Goal: Task Accomplishment & Management: Use online tool/utility

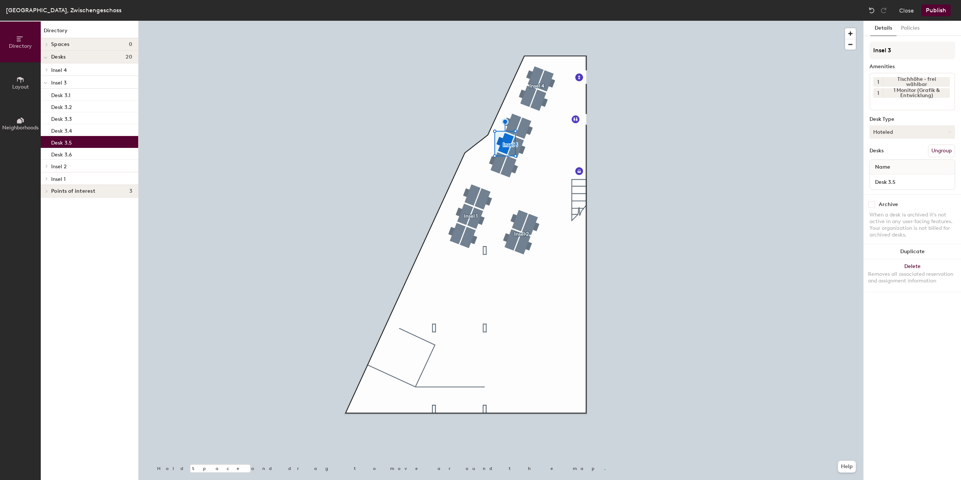
click at [905, 135] on button "Hoteled" at bounding box center [913, 131] width 86 height 13
click at [891, 156] on div "Assigned" at bounding box center [907, 154] width 74 height 11
click at [909, 31] on button "Policies" at bounding box center [910, 28] width 27 height 15
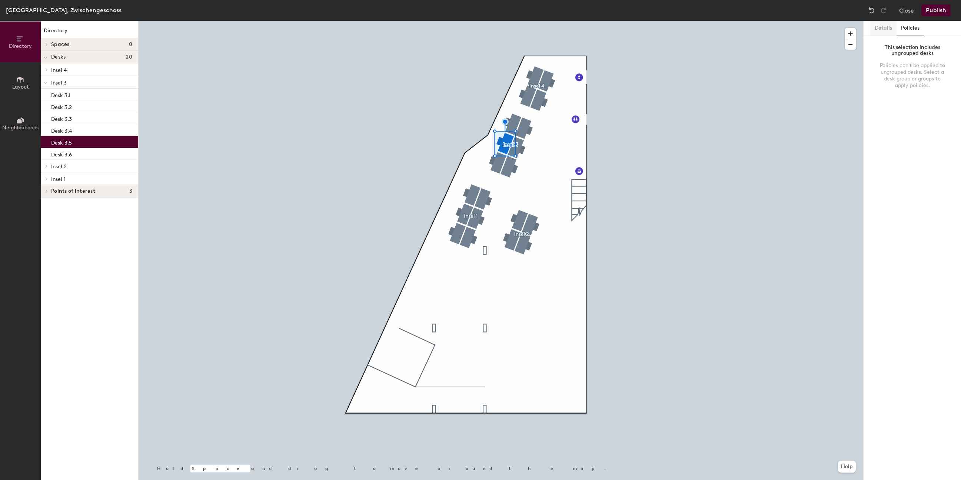
click at [880, 29] on button "Details" at bounding box center [883, 28] width 26 height 15
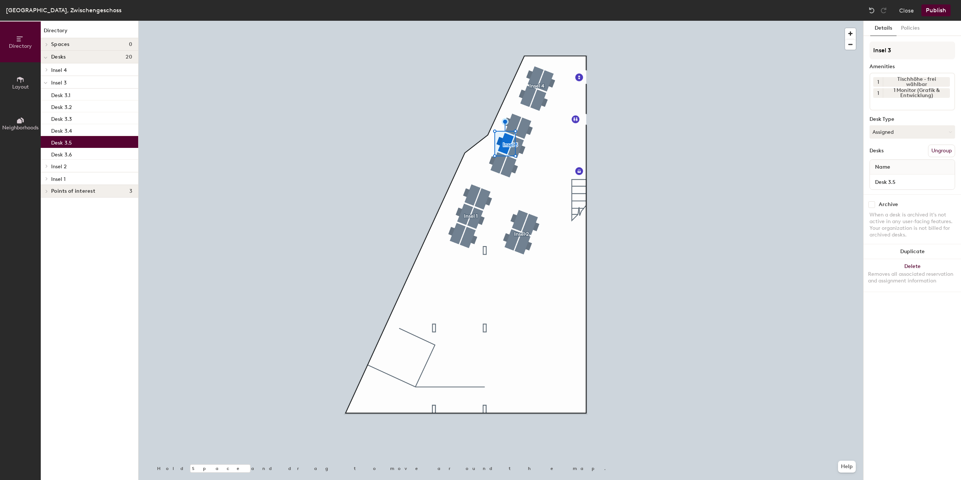
click at [930, 9] on button "Publish" at bounding box center [935, 10] width 29 height 12
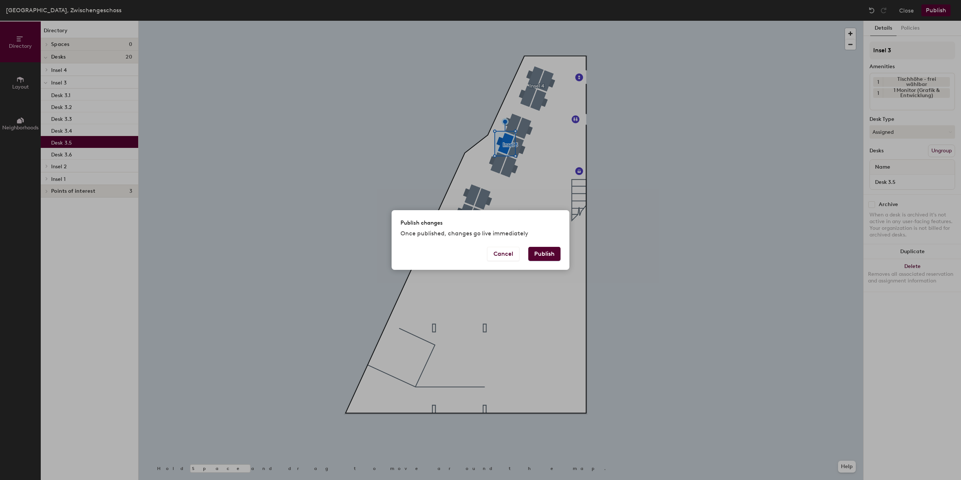
click at [552, 257] on button "Publish" at bounding box center [544, 254] width 32 height 14
